Goal: Find specific page/section: Find specific page/section

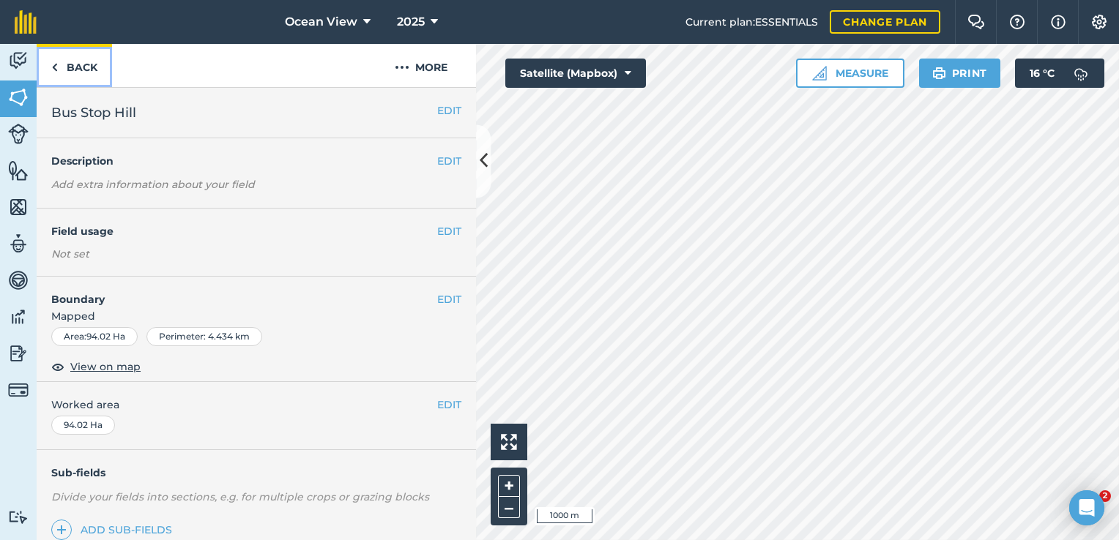
click at [90, 67] on link "Back" at bounding box center [74, 65] width 75 height 43
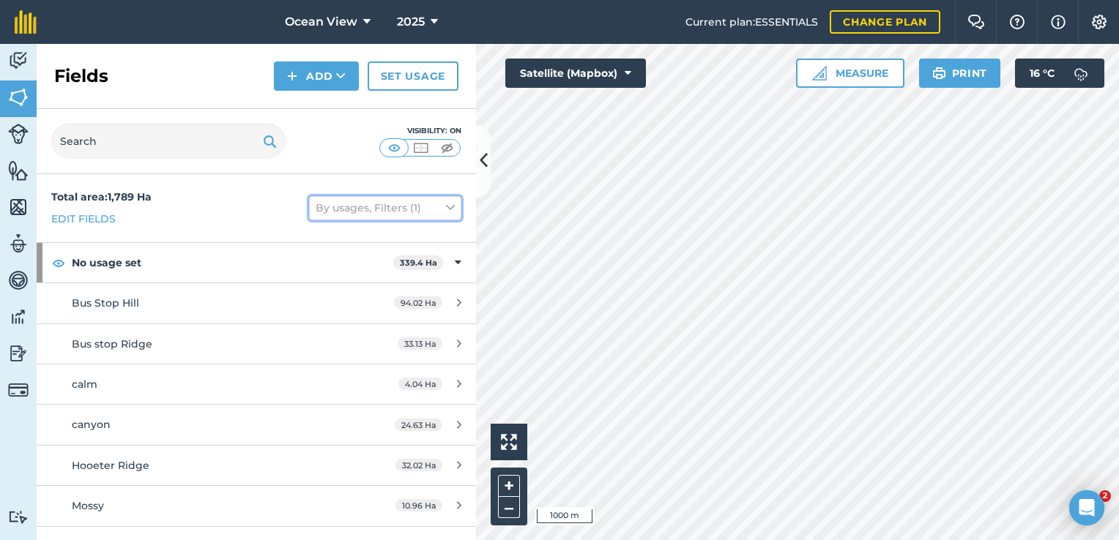
click at [379, 210] on button "By usages, Filters (1)" at bounding box center [385, 207] width 152 height 23
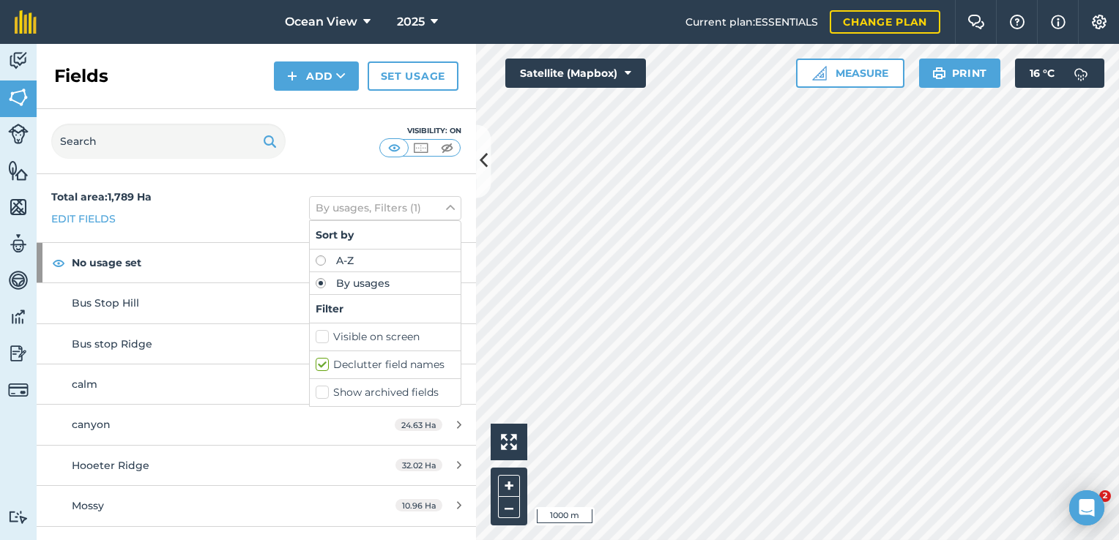
click at [345, 148] on div "Visibility: On" at bounding box center [256, 141] width 439 height 65
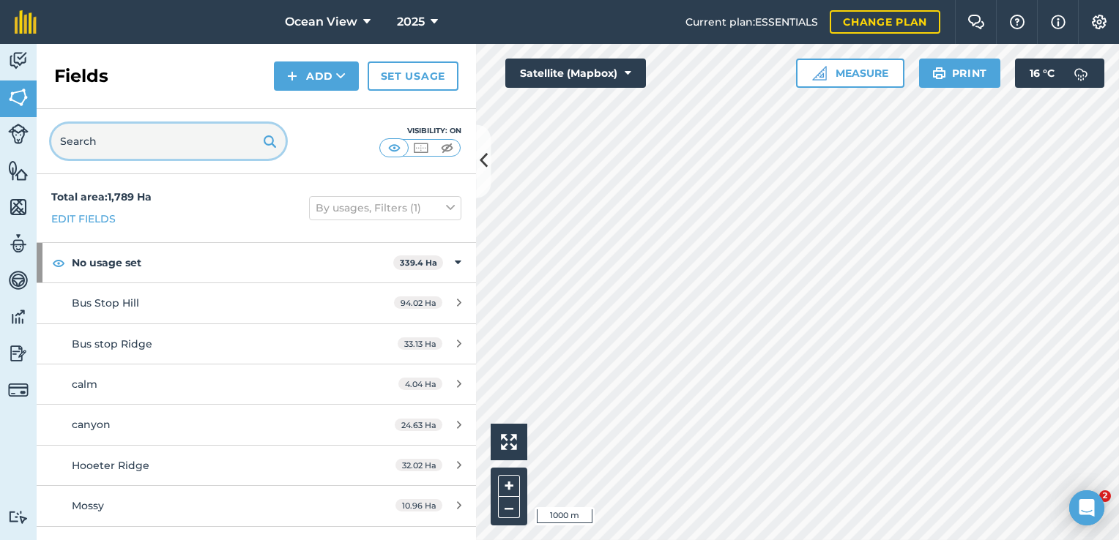
click at [141, 141] on input "text" at bounding box center [168, 141] width 234 height 35
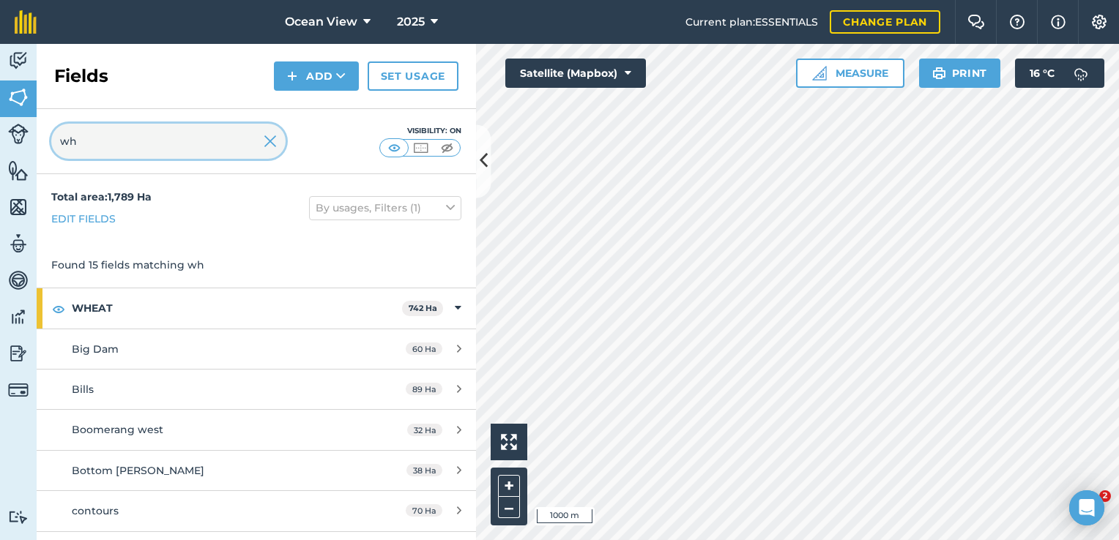
type input "w"
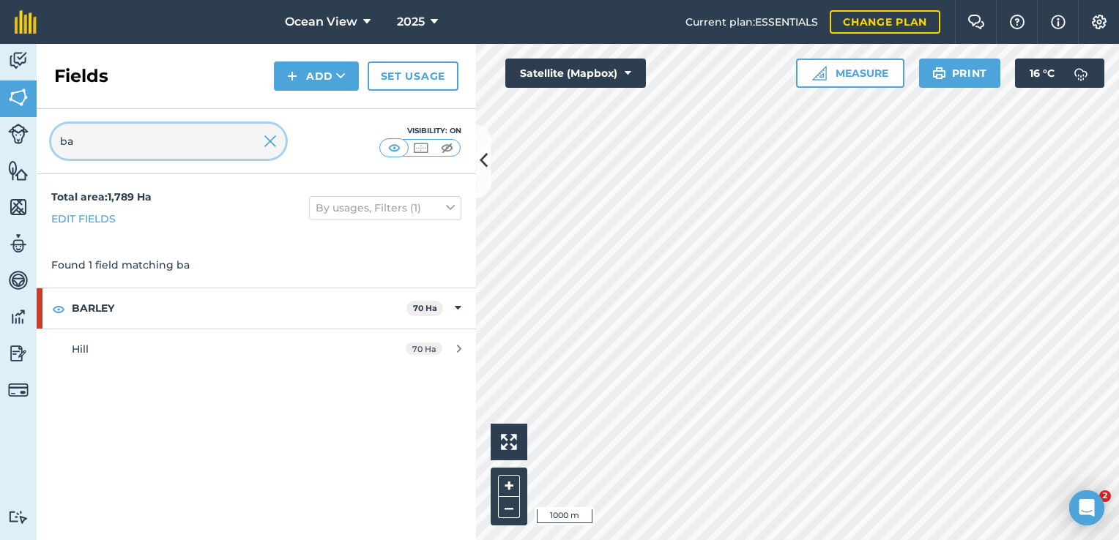
type input "b"
type input "lupin"
